Goal: Transaction & Acquisition: Obtain resource

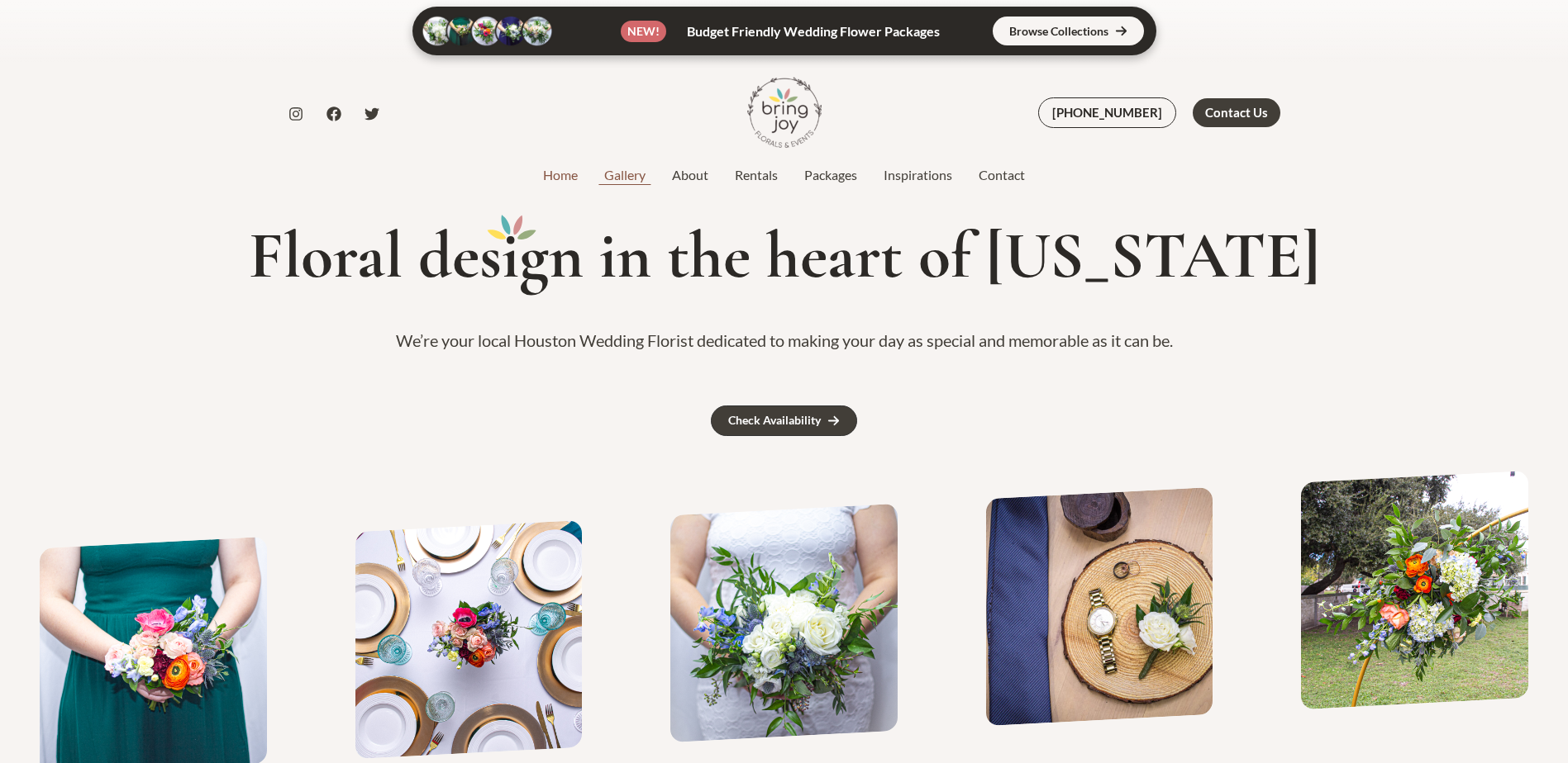
click at [626, 182] on link "Gallery" at bounding box center [625, 176] width 68 height 20
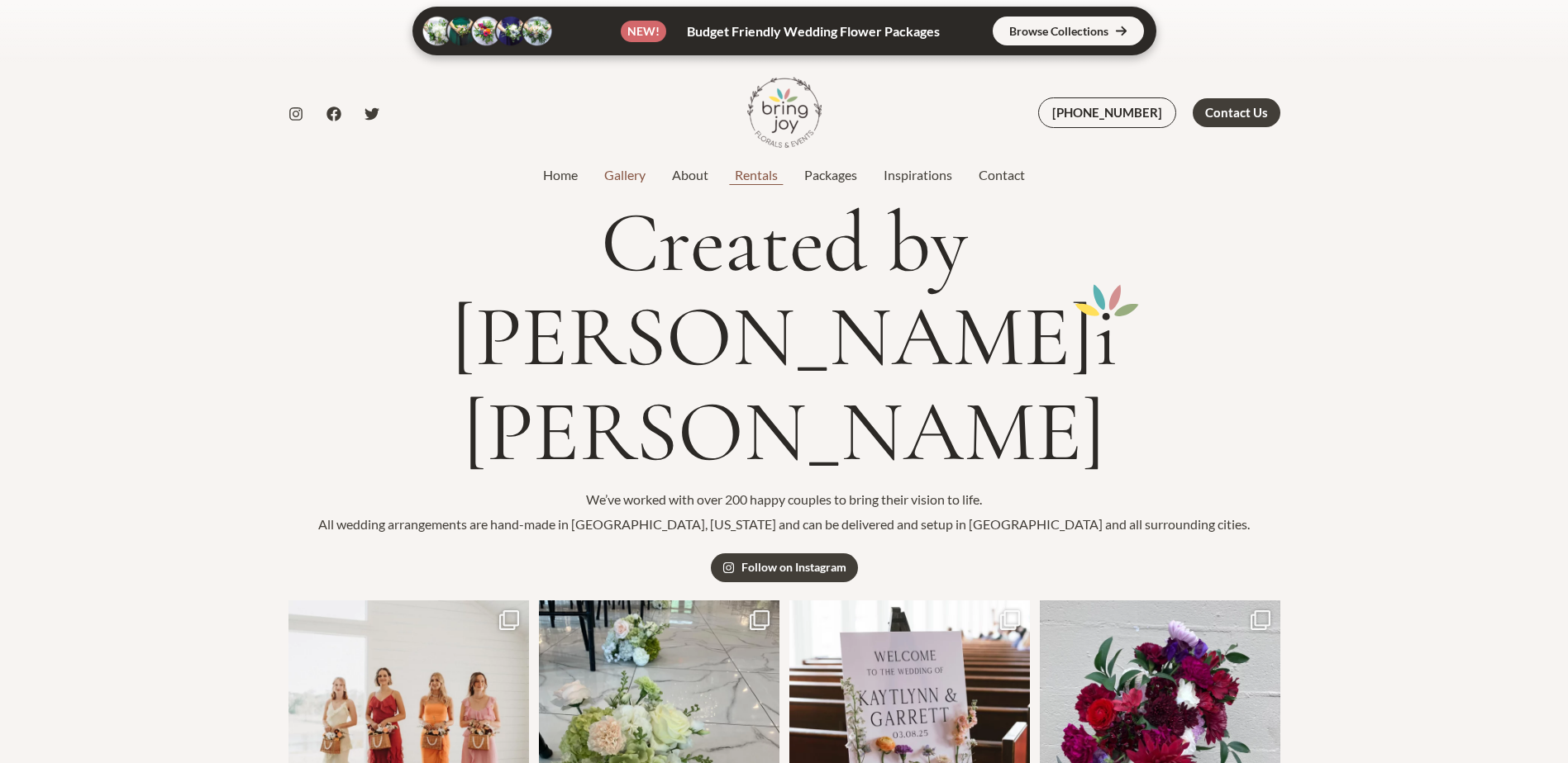
click at [732, 172] on link "Rentals" at bounding box center [756, 176] width 70 height 20
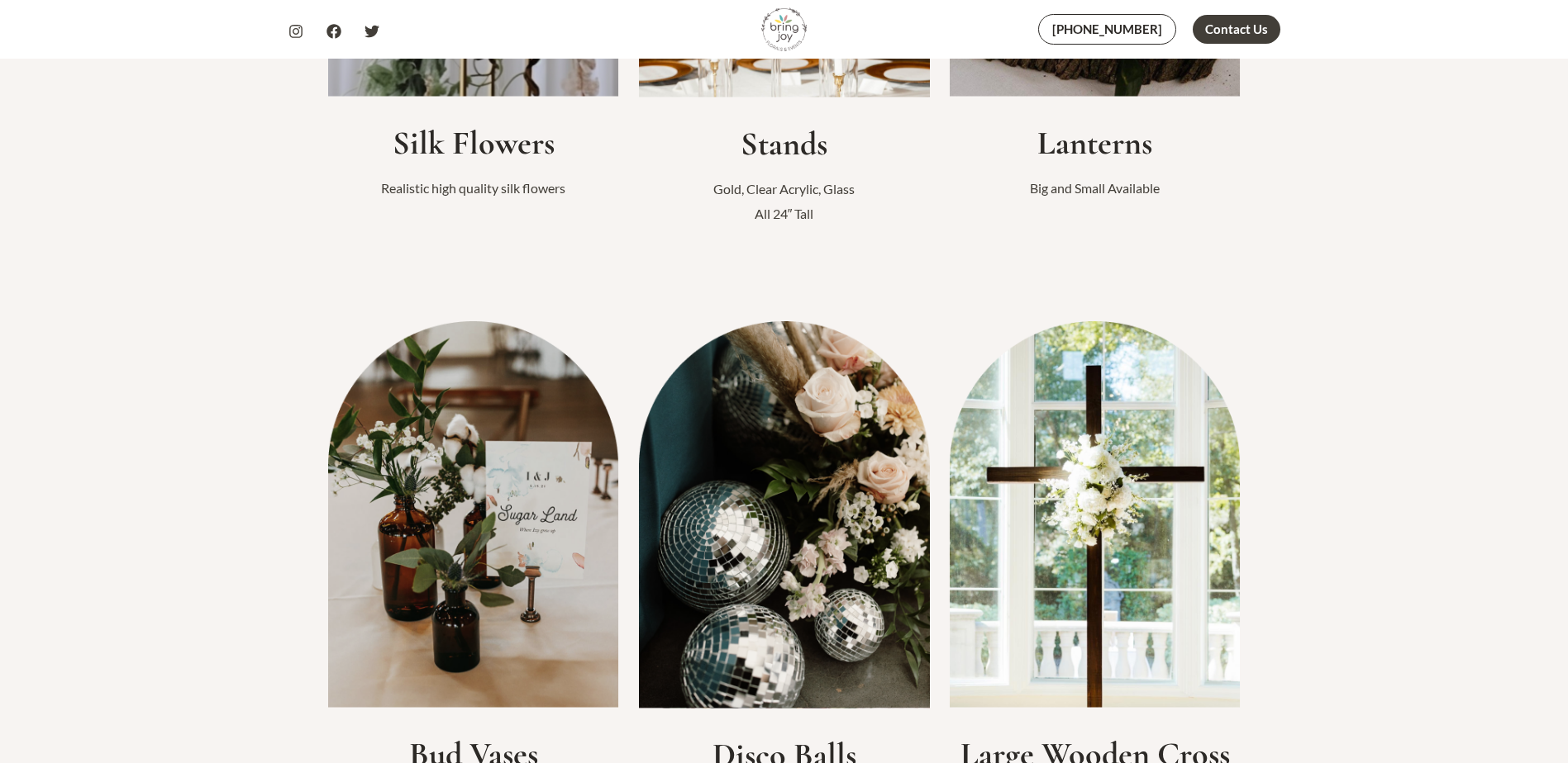
scroll to position [578, 0]
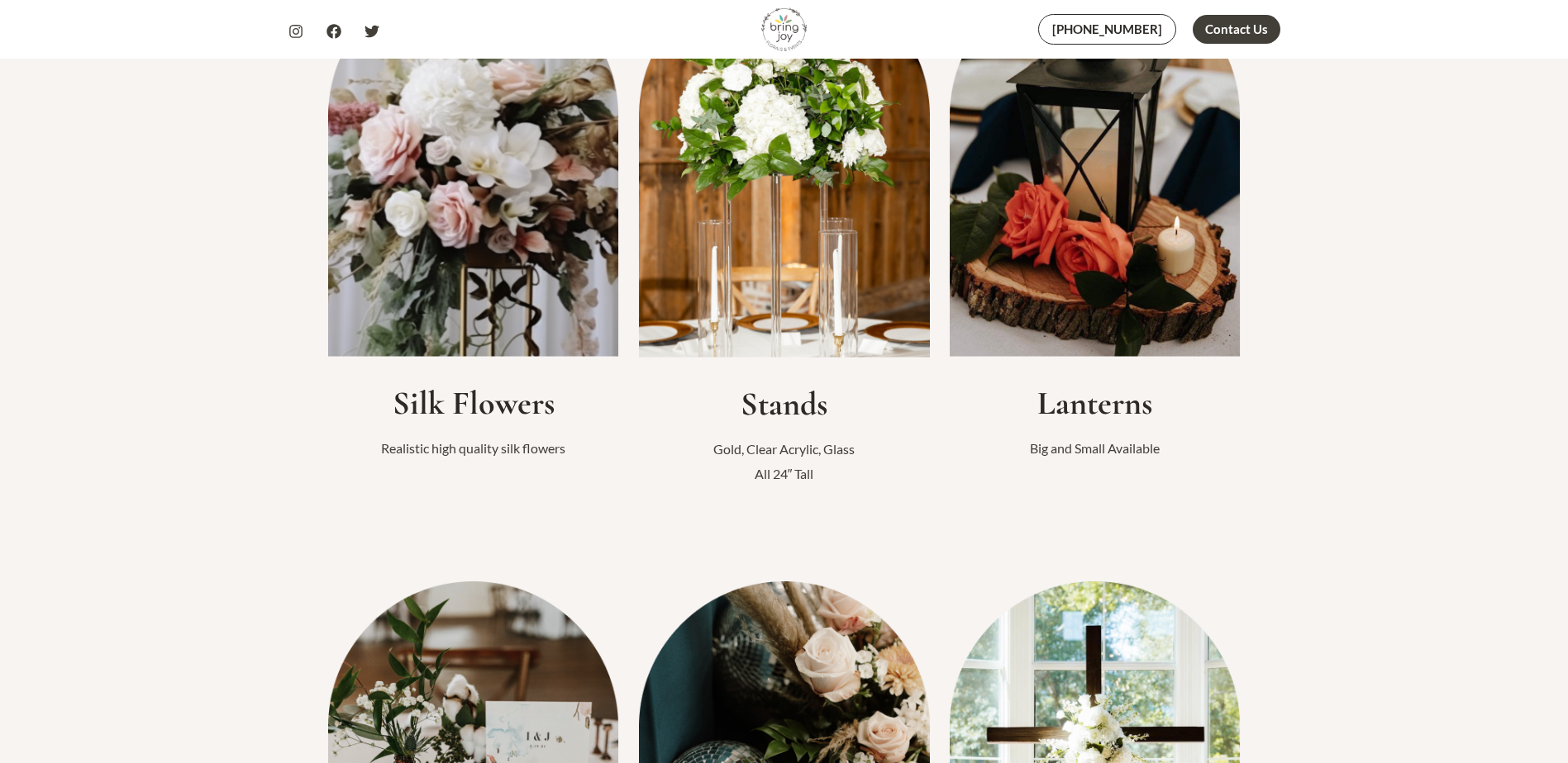
click at [542, 308] on img at bounding box center [473, 164] width 291 height 386
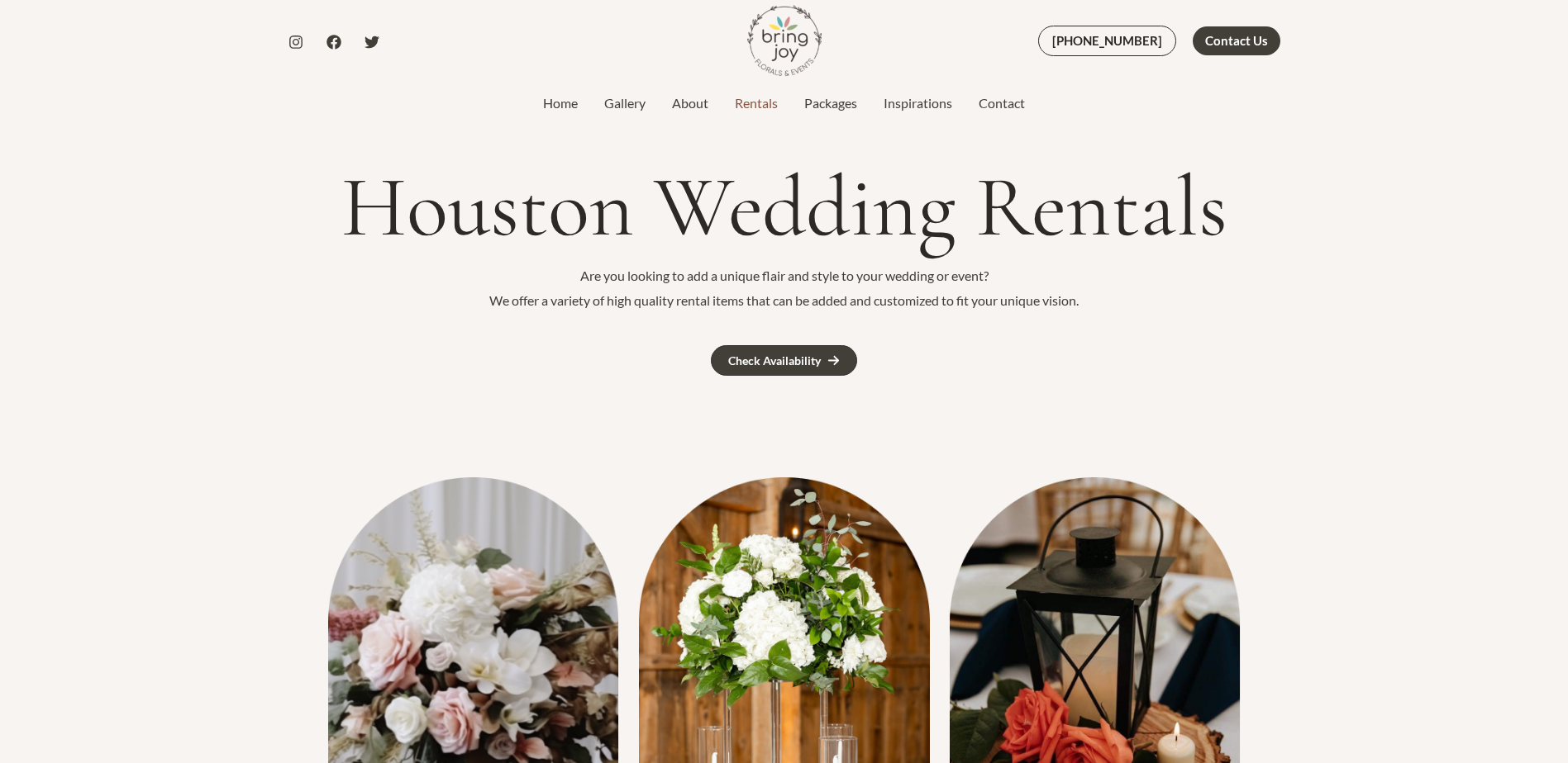
scroll to position [0, 0]
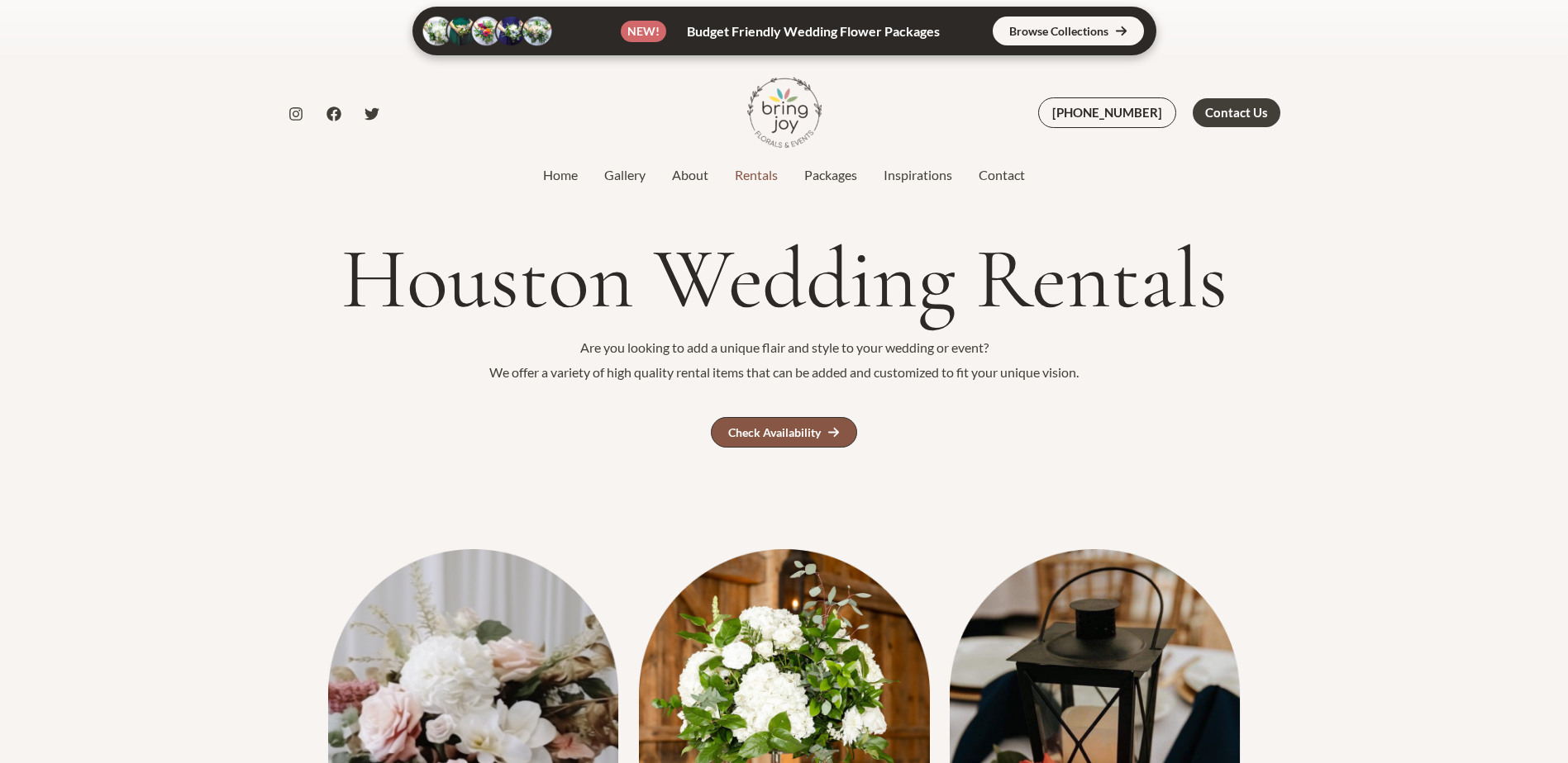
click at [804, 424] on link "Check Availability" at bounding box center [784, 433] width 147 height 31
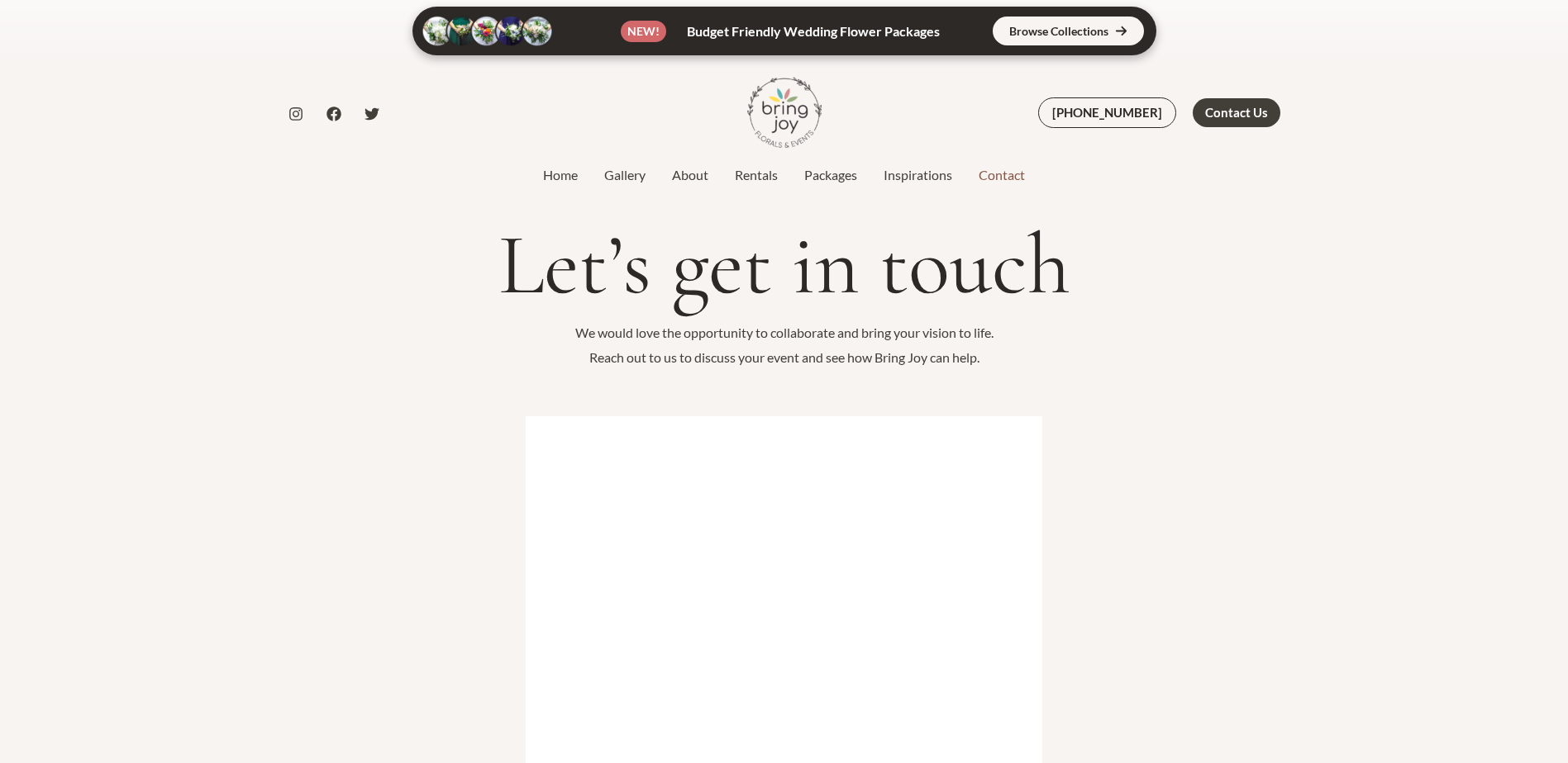
click at [782, 131] on img at bounding box center [784, 112] width 74 height 74
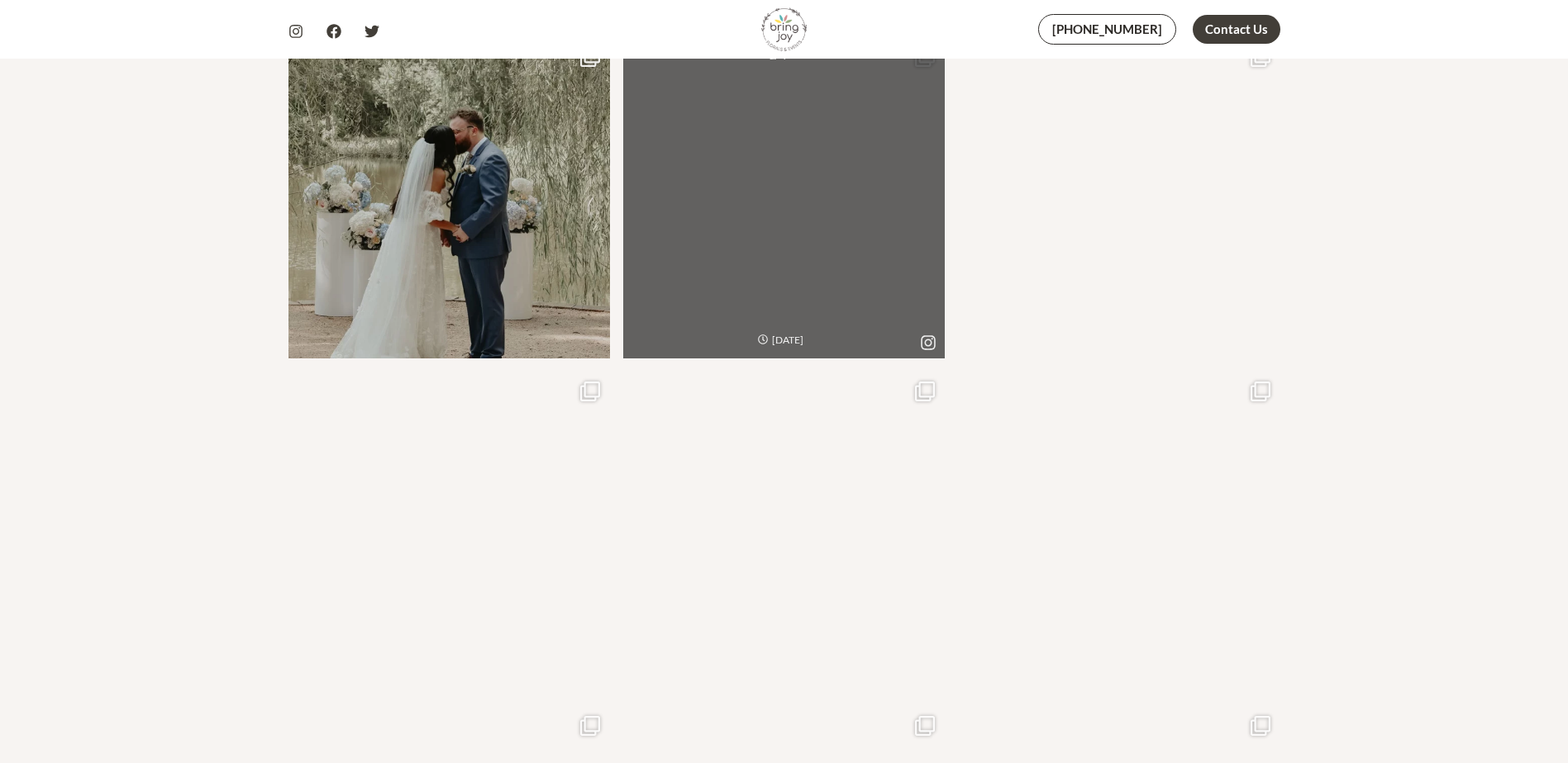
scroll to position [1074, 0]
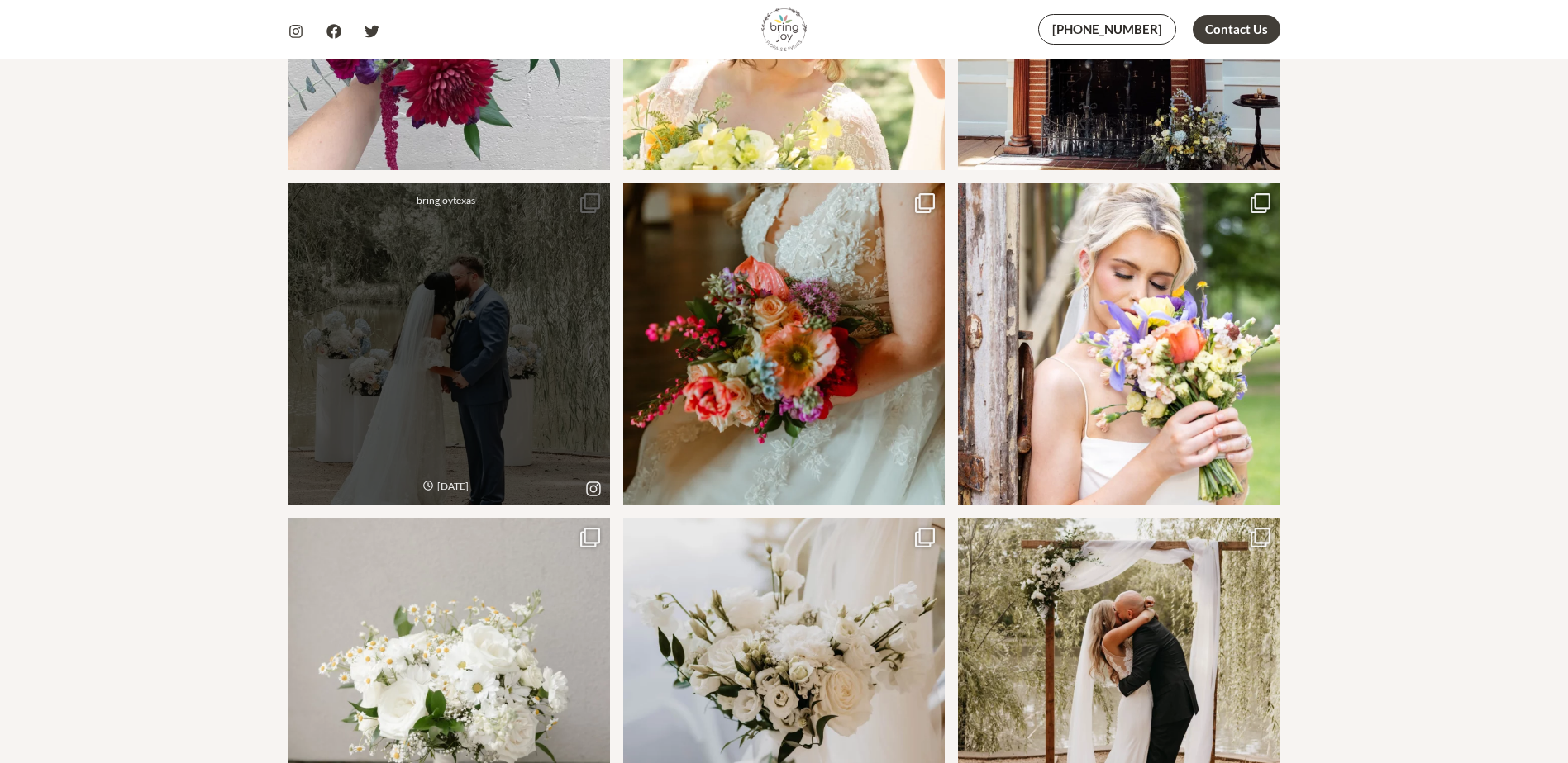
click at [451, 394] on link "Open post by bringjoytexas with ID 18041603108512691" at bounding box center [449, 344] width 321 height 321
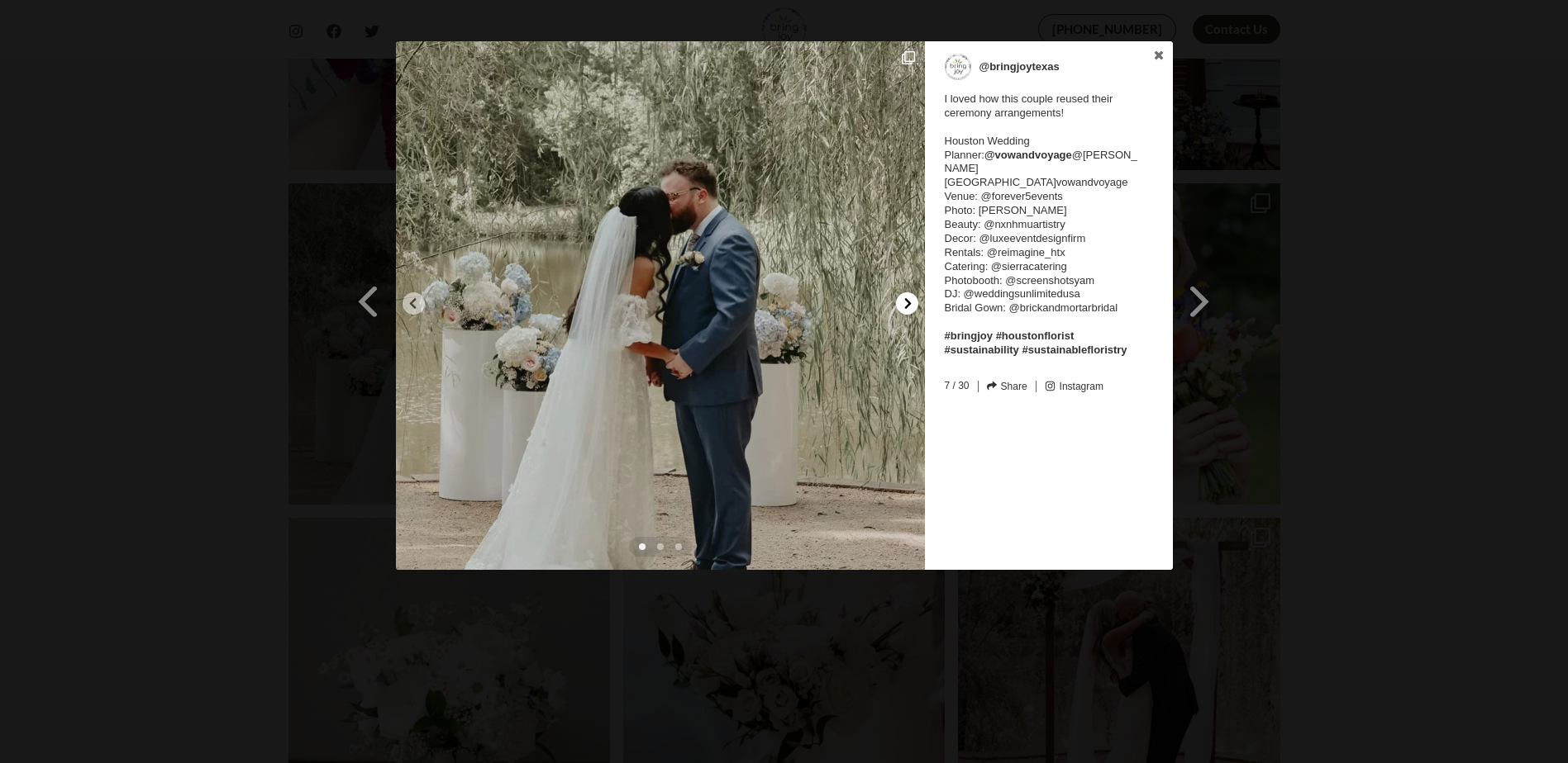
click at [910, 298] on div at bounding box center [907, 303] width 23 height 23
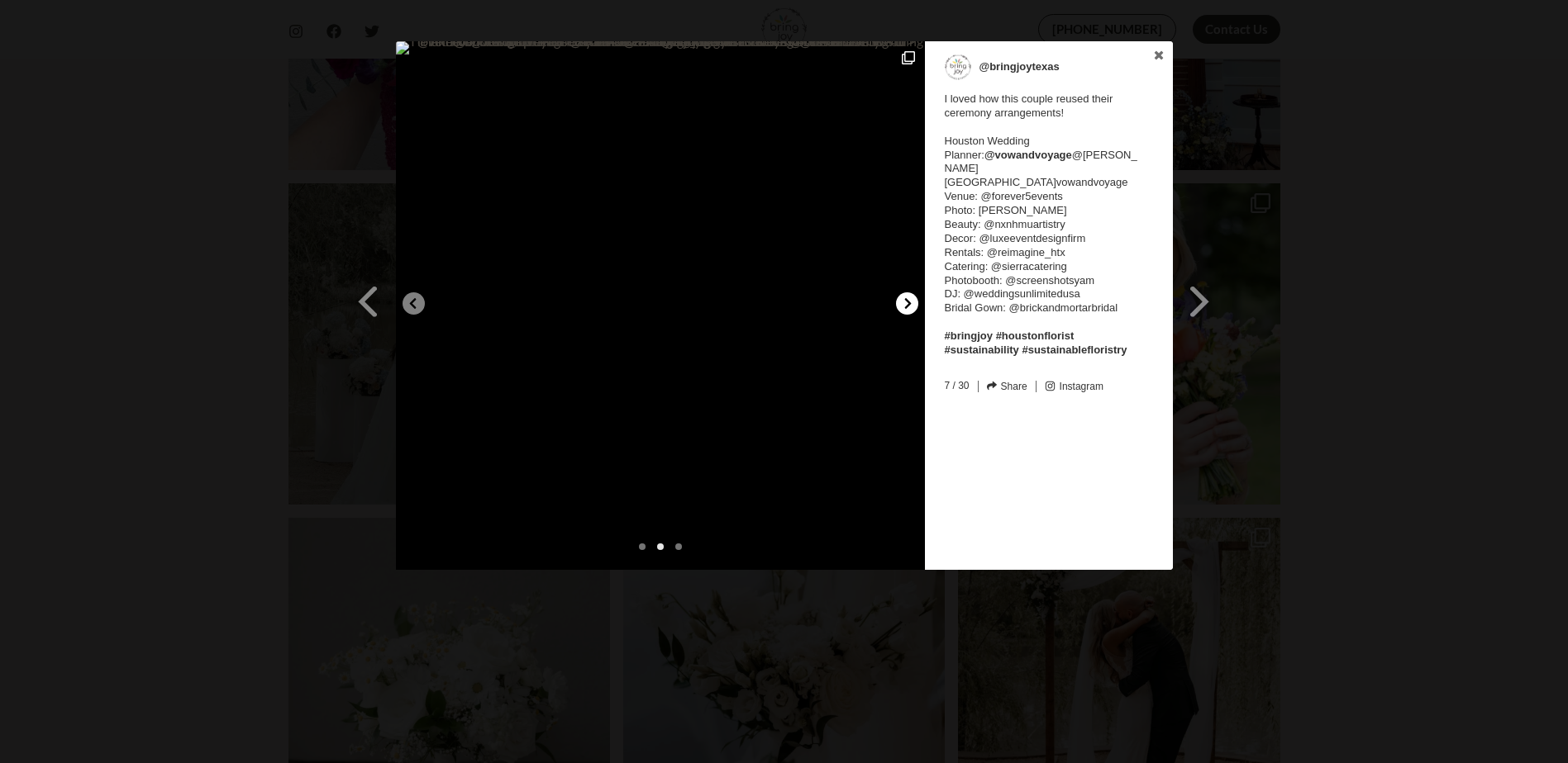
click at [909, 300] on icon at bounding box center [908, 304] width 13 height 13
click at [1352, 365] on div "Previous Slide Next Slide @bringjoytexas I loved how this couple reused their c…" at bounding box center [784, 308] width 1568 height 533
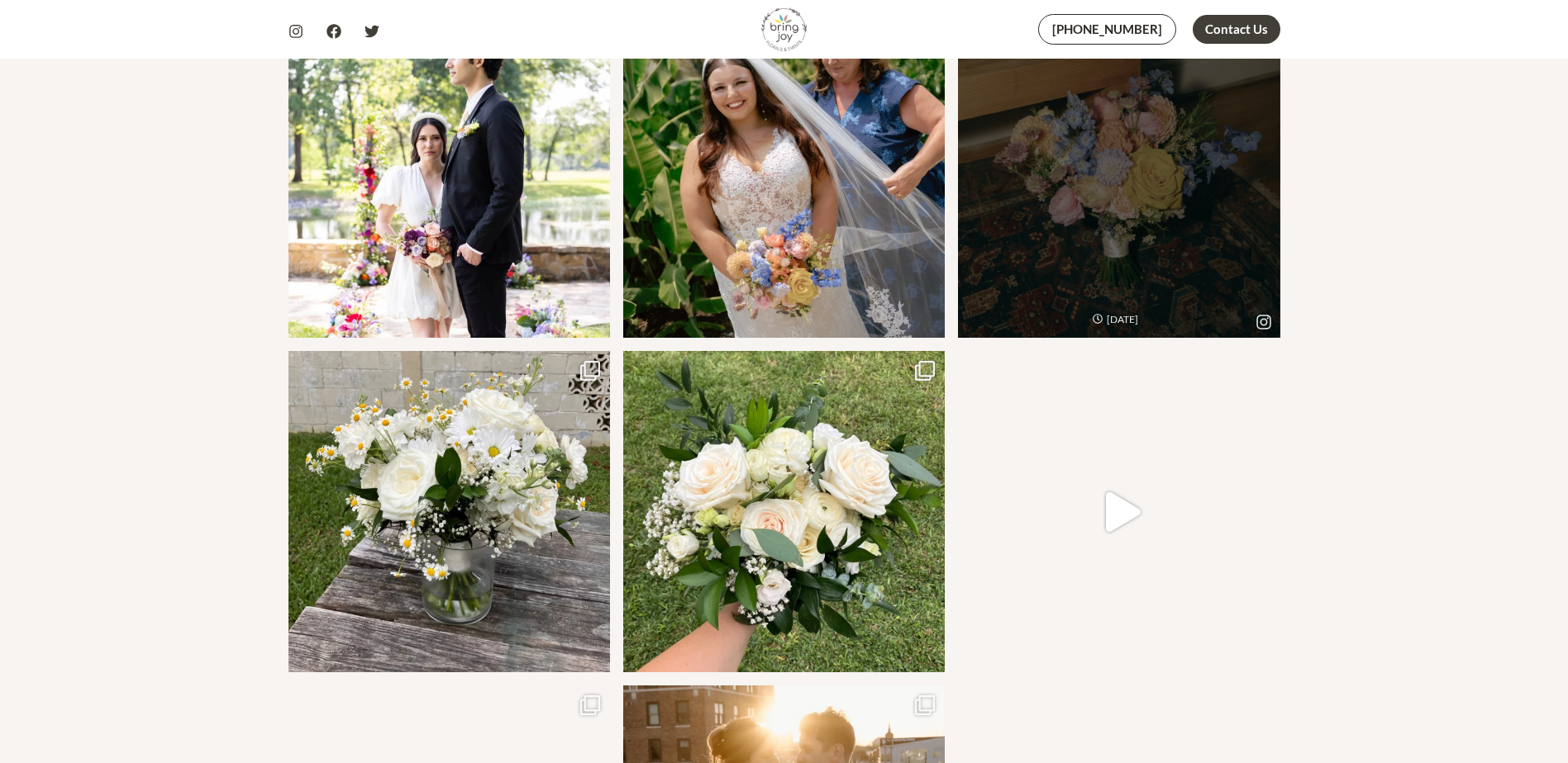
scroll to position [2396, 0]
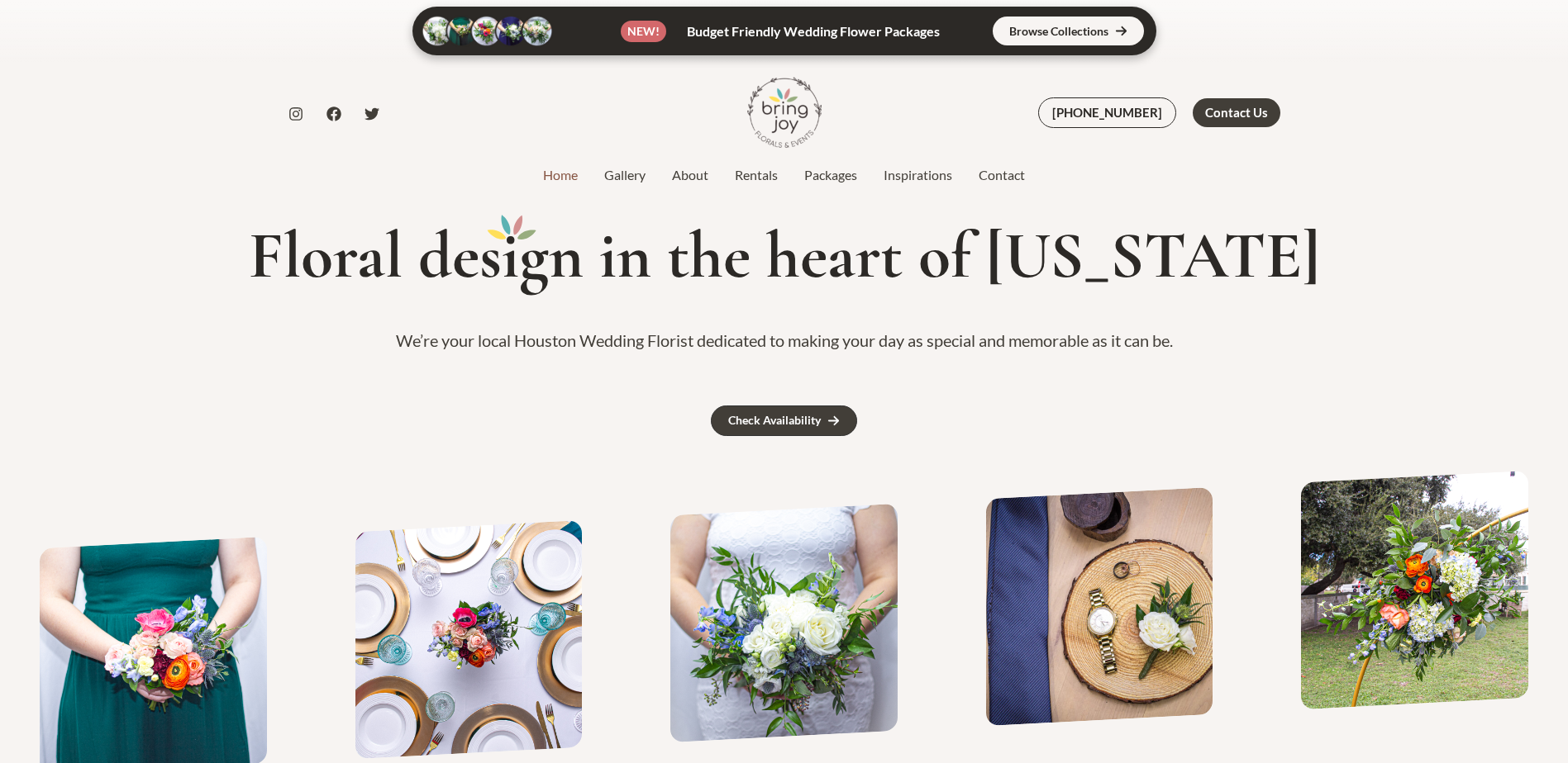
click at [833, 33] on link at bounding box center [785, 31] width 744 height 49
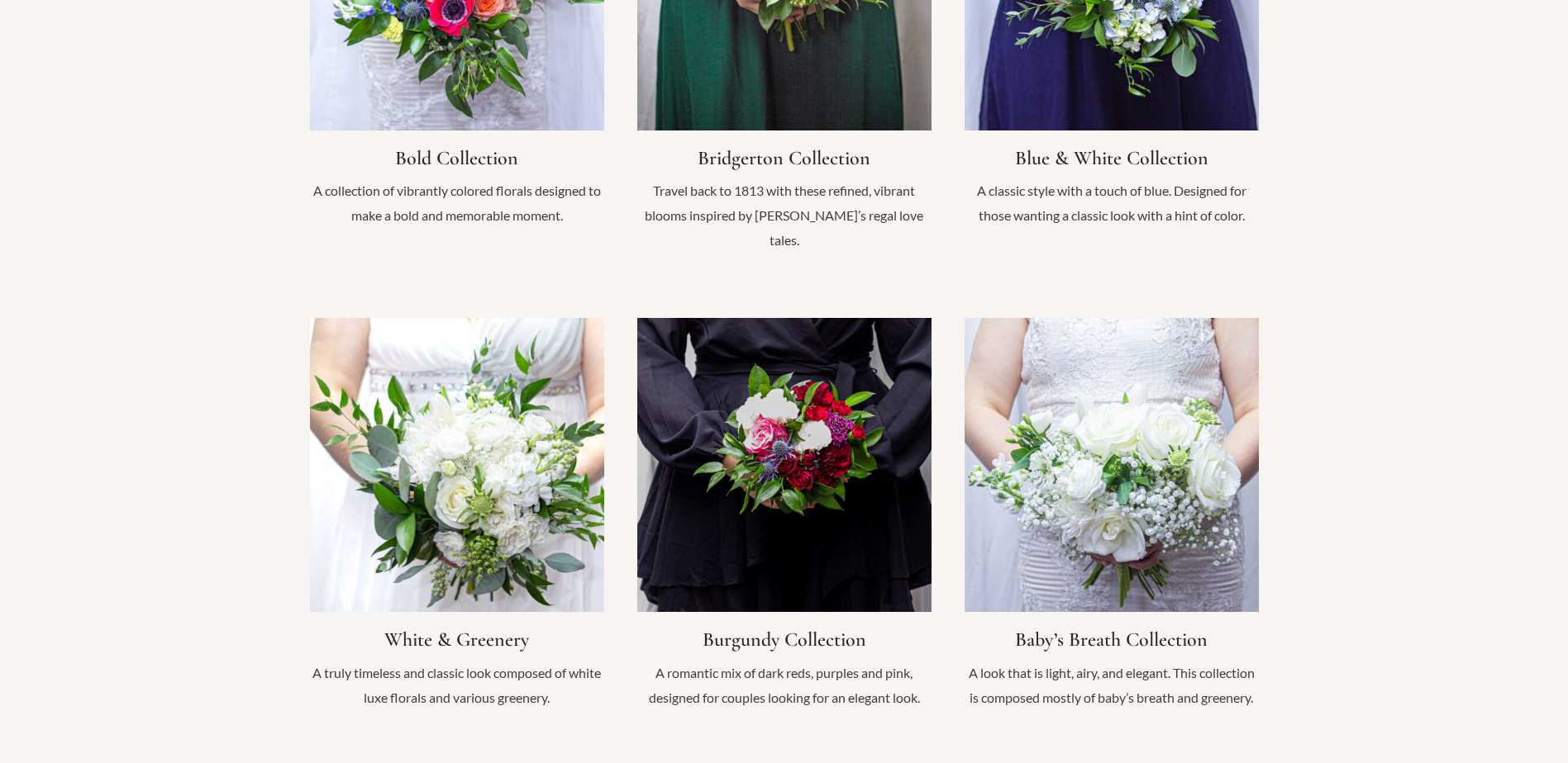
scroll to position [1239, 0]
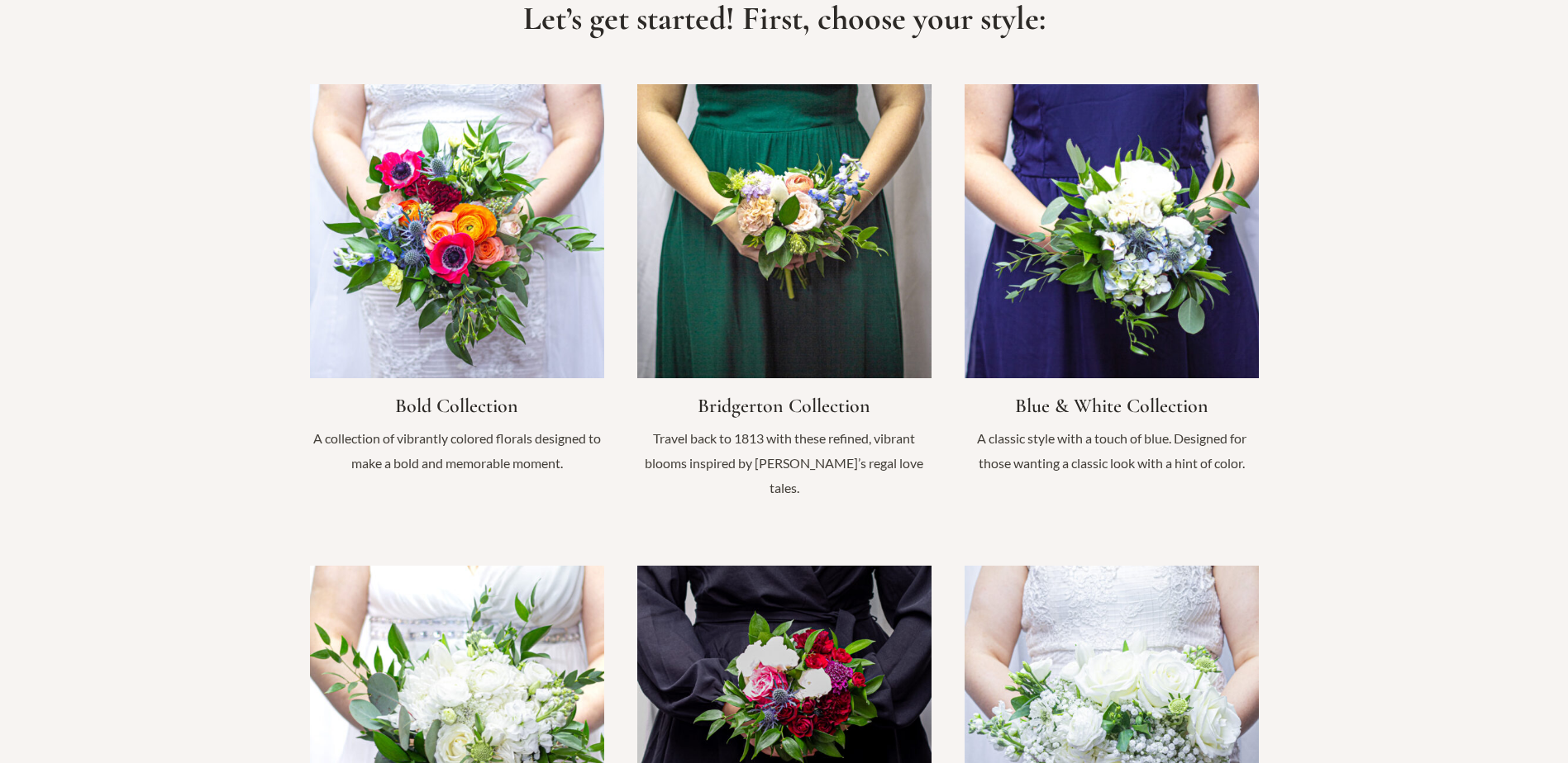
click at [1143, 243] on link "Infobox Link" at bounding box center [1111, 288] width 294 height 408
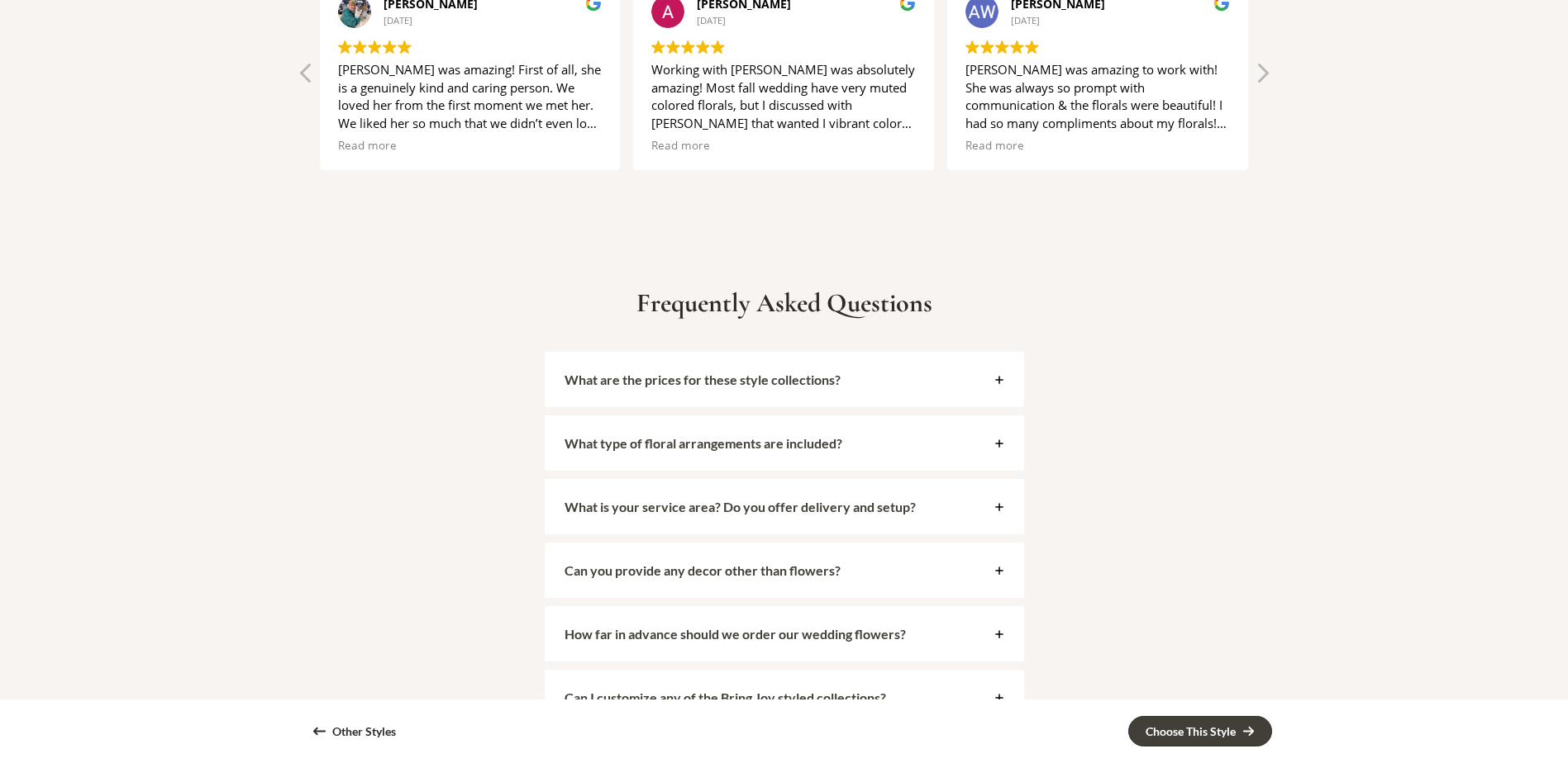
scroll to position [5697, 0]
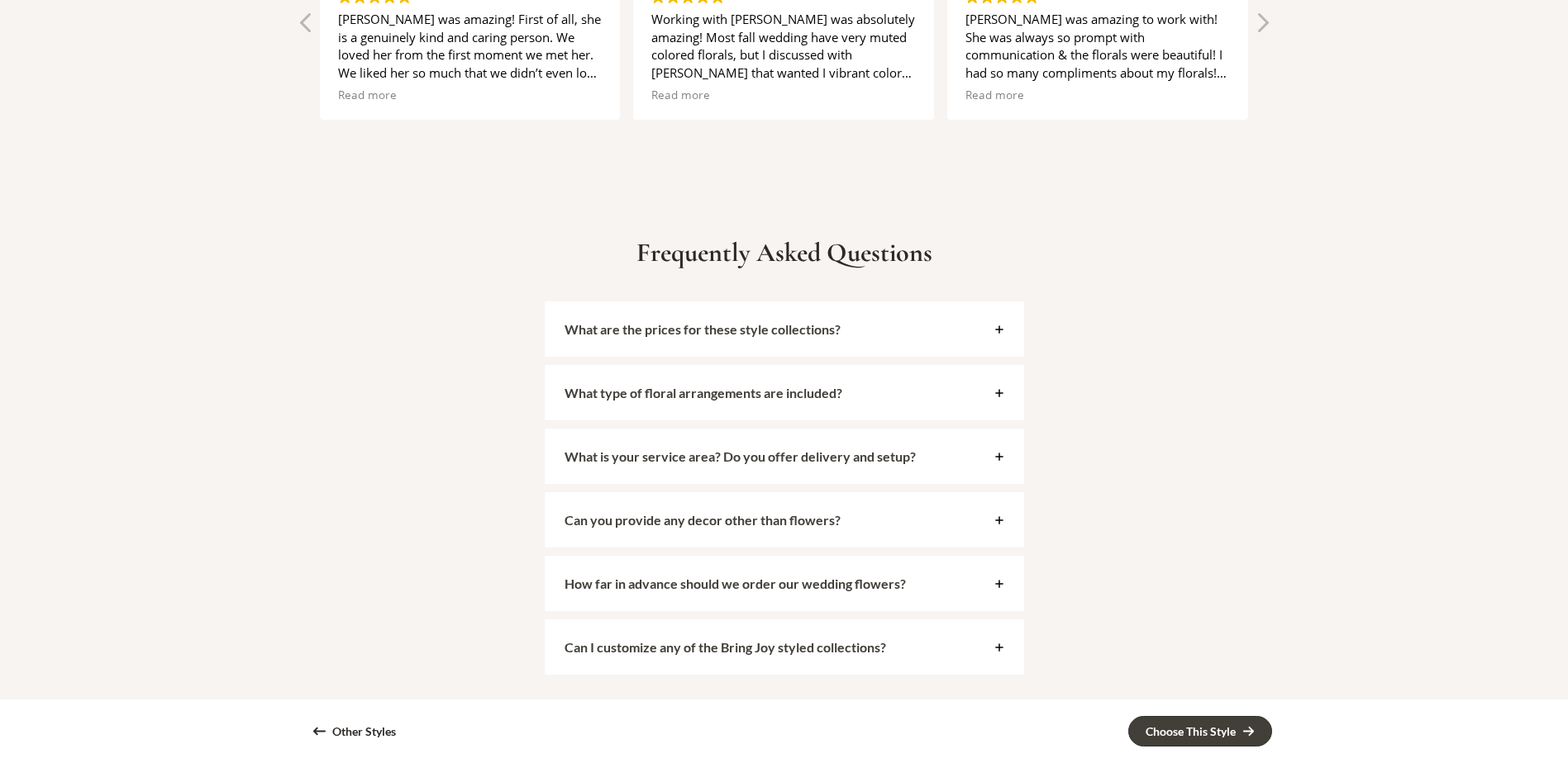
click at [716, 344] on div "What are the prices for these style collections?" at bounding box center [784, 329] width 479 height 55
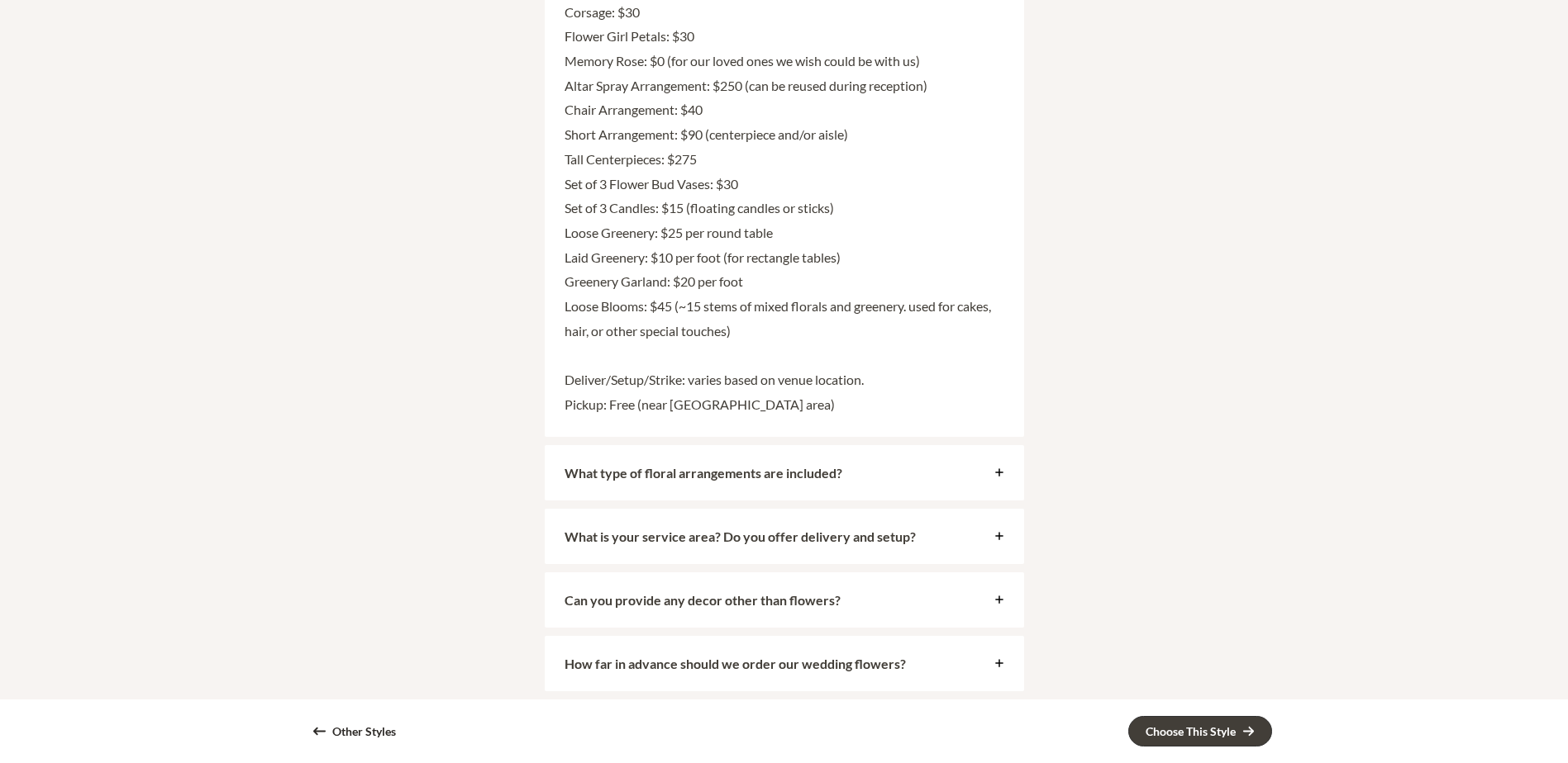
scroll to position [5945, 0]
